Goal: Find specific page/section: Find specific page/section

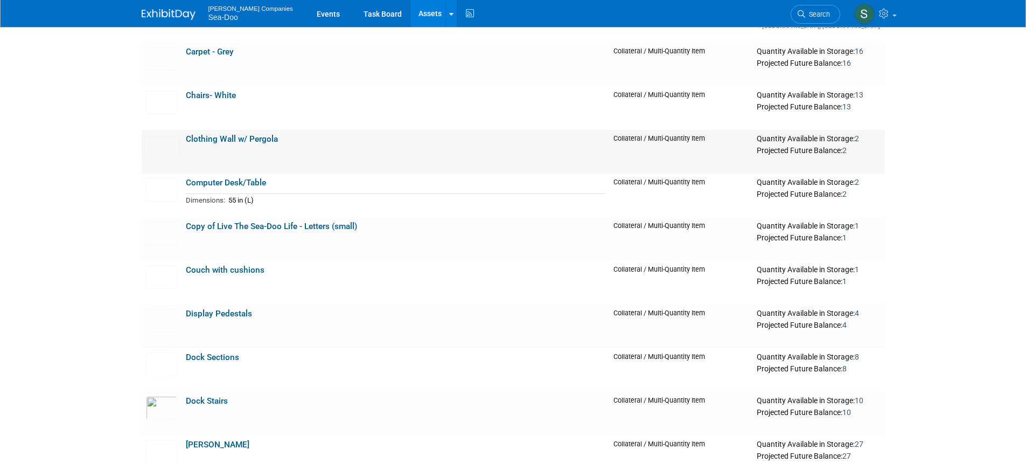
scroll to position [377, 0]
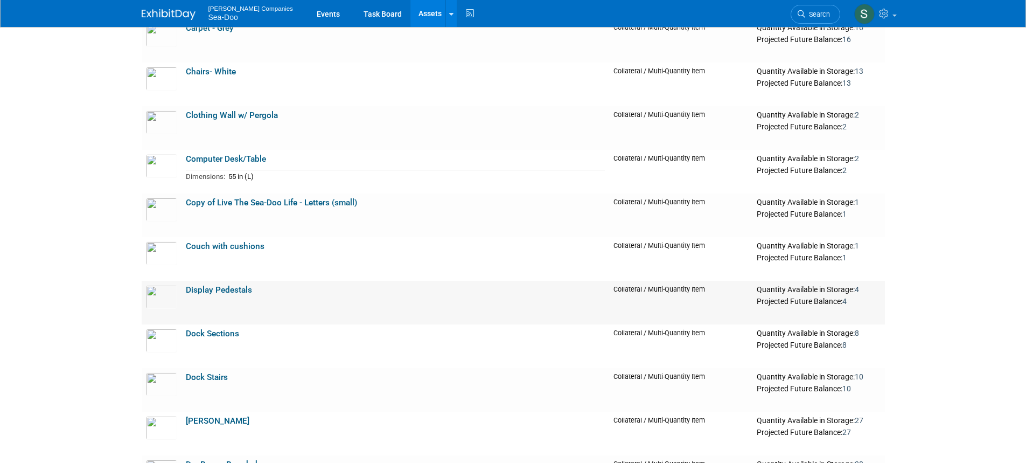
click at [234, 289] on link "Display Pedestals" at bounding box center [219, 290] width 66 height 10
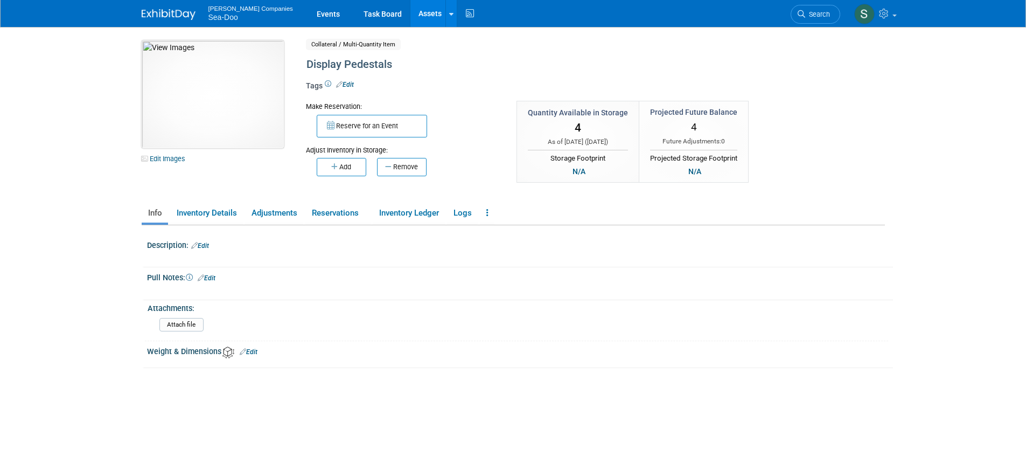
click at [240, 110] on img at bounding box center [213, 94] width 142 height 108
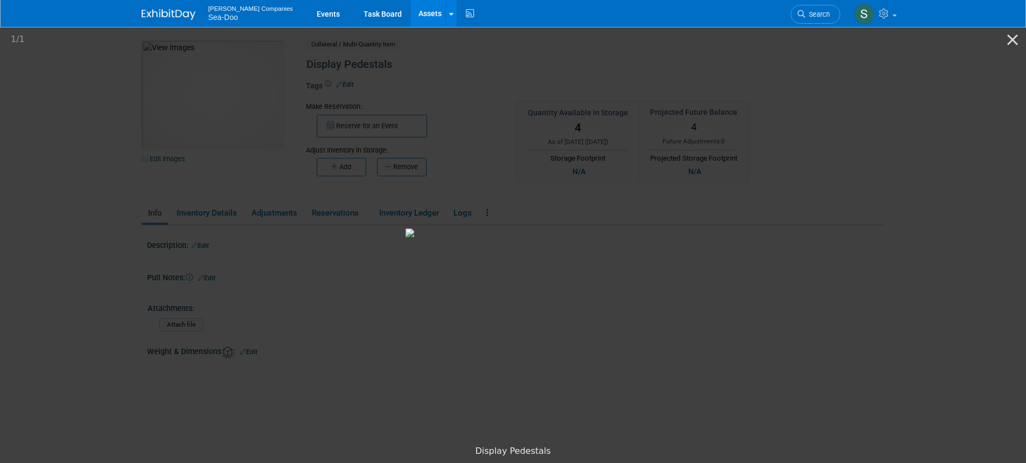
click at [810, 316] on picture at bounding box center [513, 232] width 1026 height 414
click at [1008, 38] on button "Close gallery" at bounding box center [1012, 39] width 27 height 25
